Goal: Information Seeking & Learning: Compare options

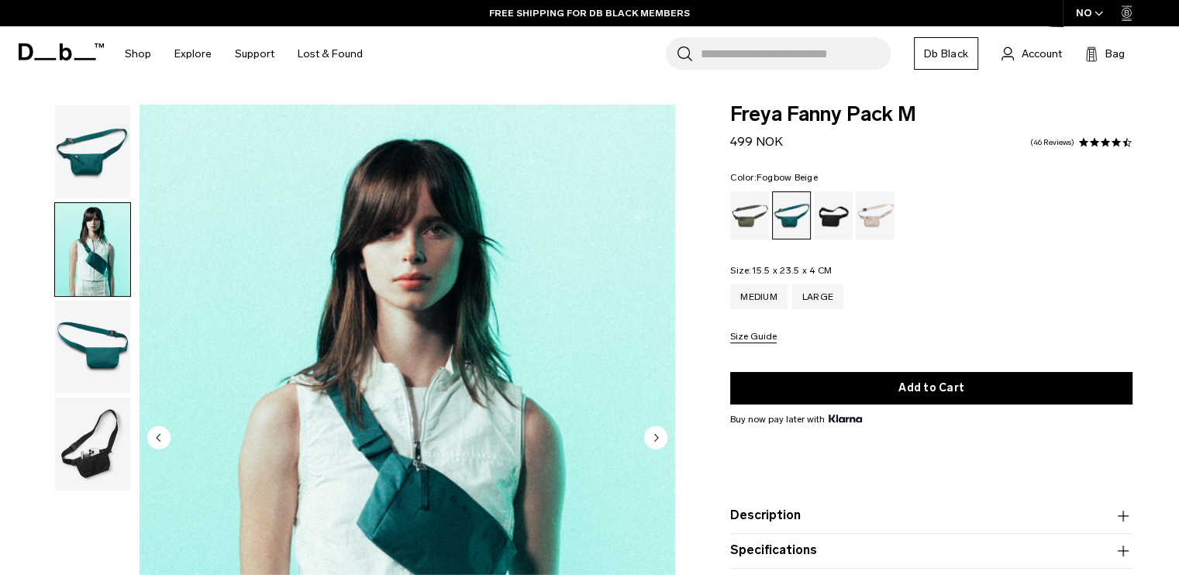
click at [888, 219] on div "Fogbow Beige" at bounding box center [876, 216] width 40 height 48
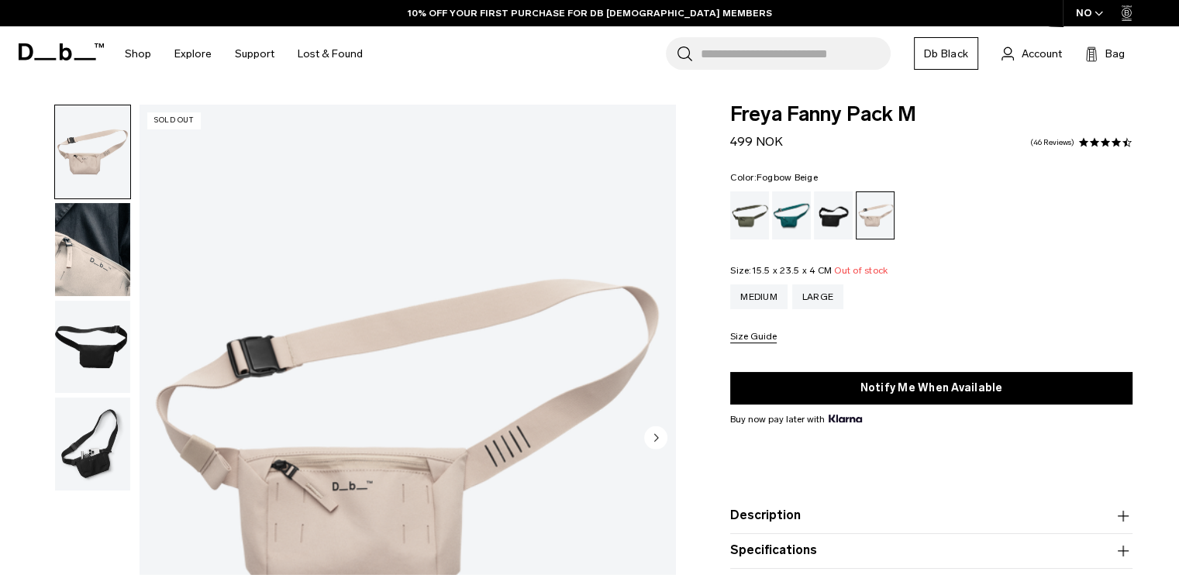
click at [839, 208] on div "Black Out" at bounding box center [834, 216] width 40 height 48
